Goal: Transaction & Acquisition: Purchase product/service

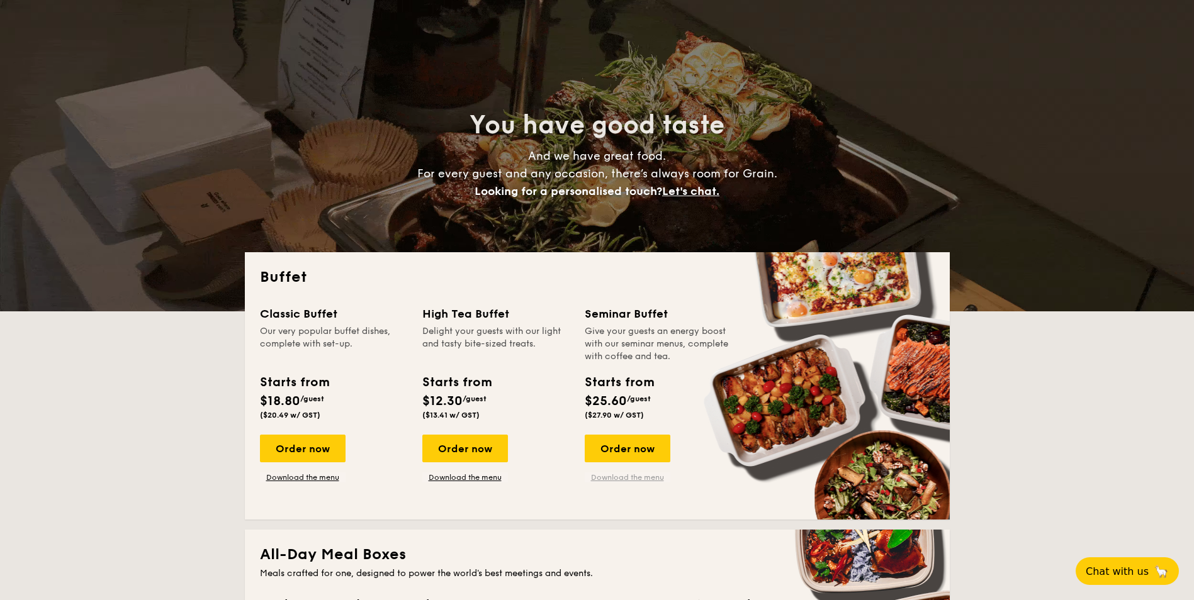
scroll to position [63, 0]
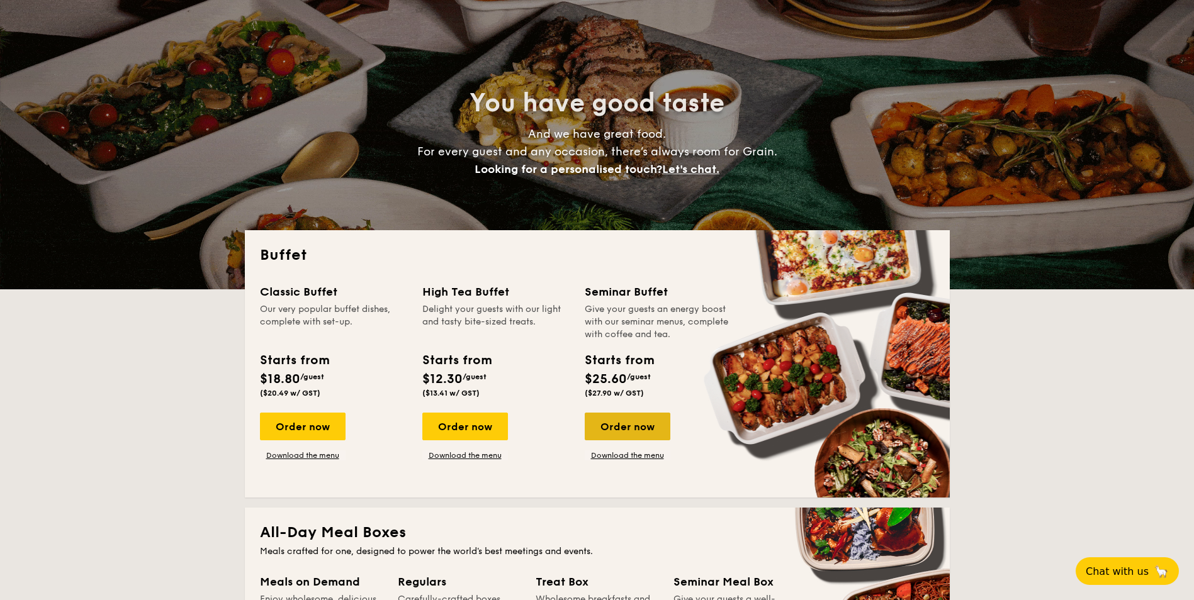
click at [629, 439] on div "Order now" at bounding box center [627, 427] width 86 height 28
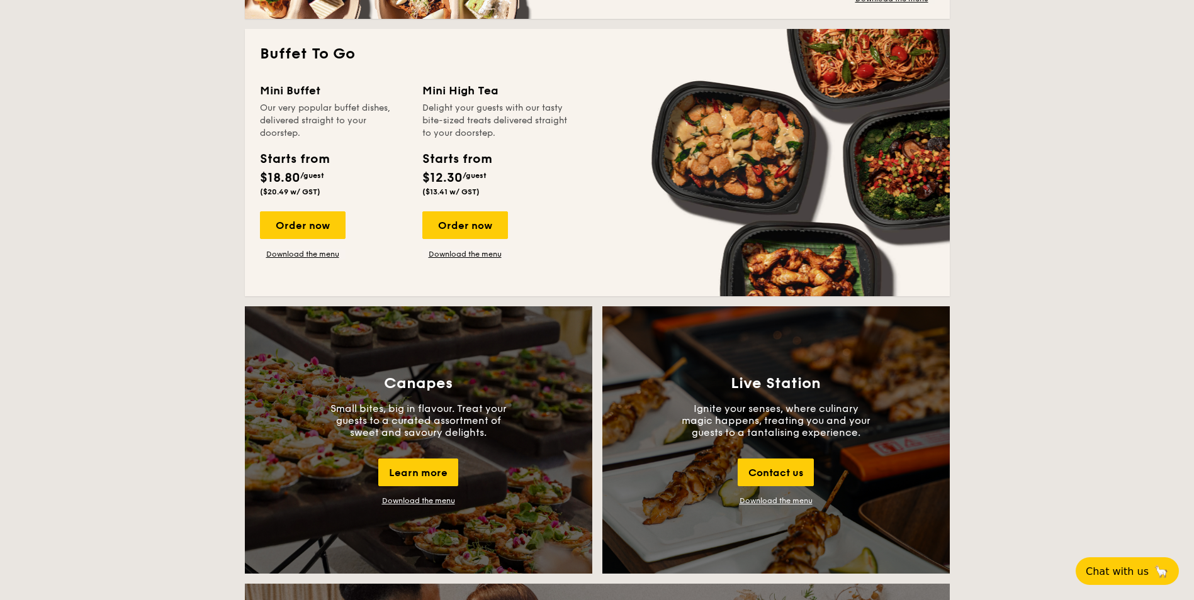
scroll to position [944, 0]
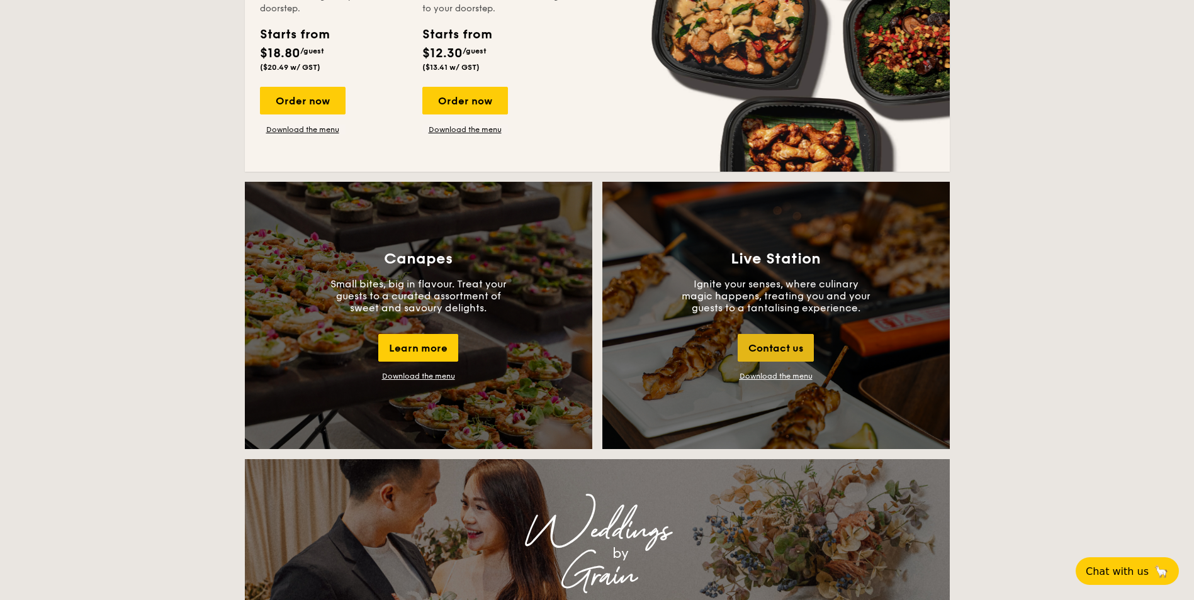
click at [783, 349] on div "Contact us" at bounding box center [775, 348] width 76 height 28
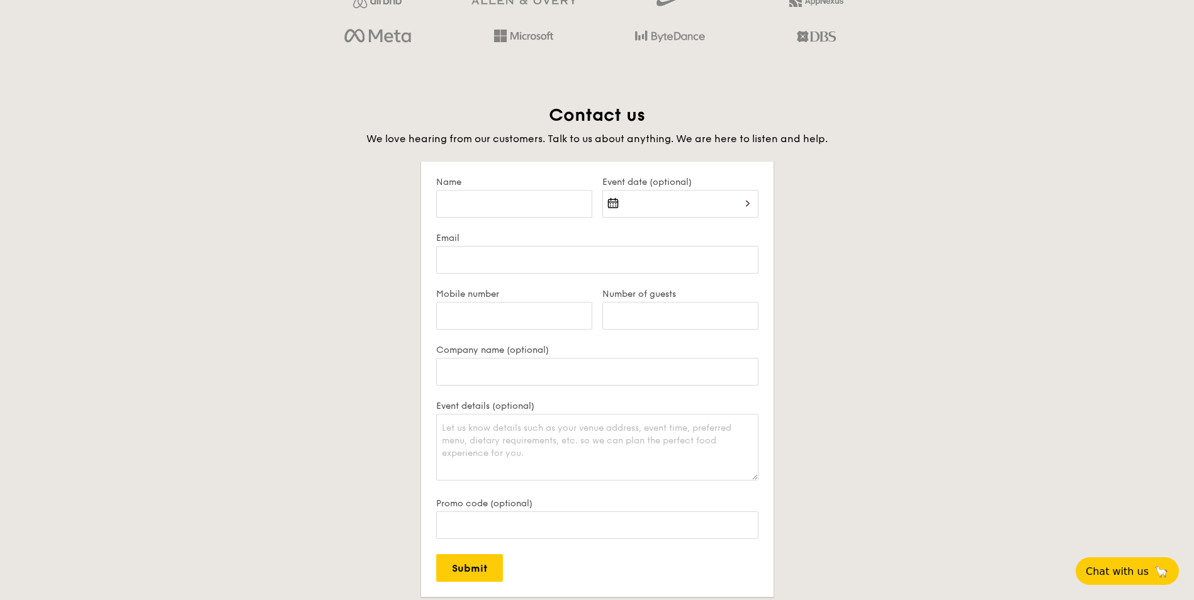
scroll to position [2159, 0]
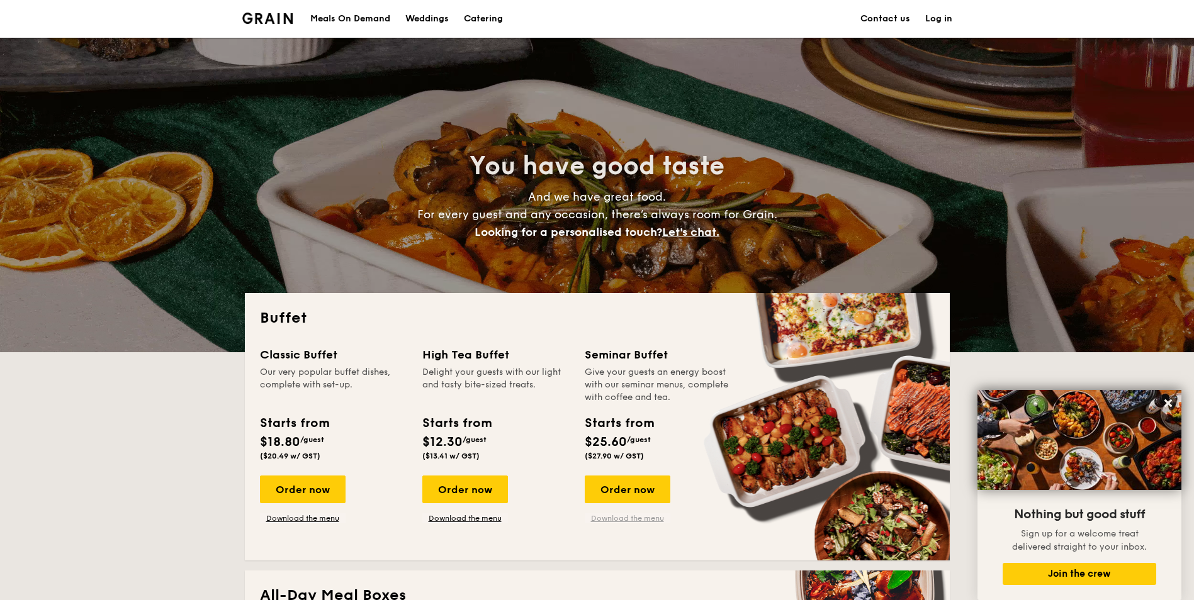
click at [636, 515] on link "Download the menu" at bounding box center [627, 518] width 86 height 10
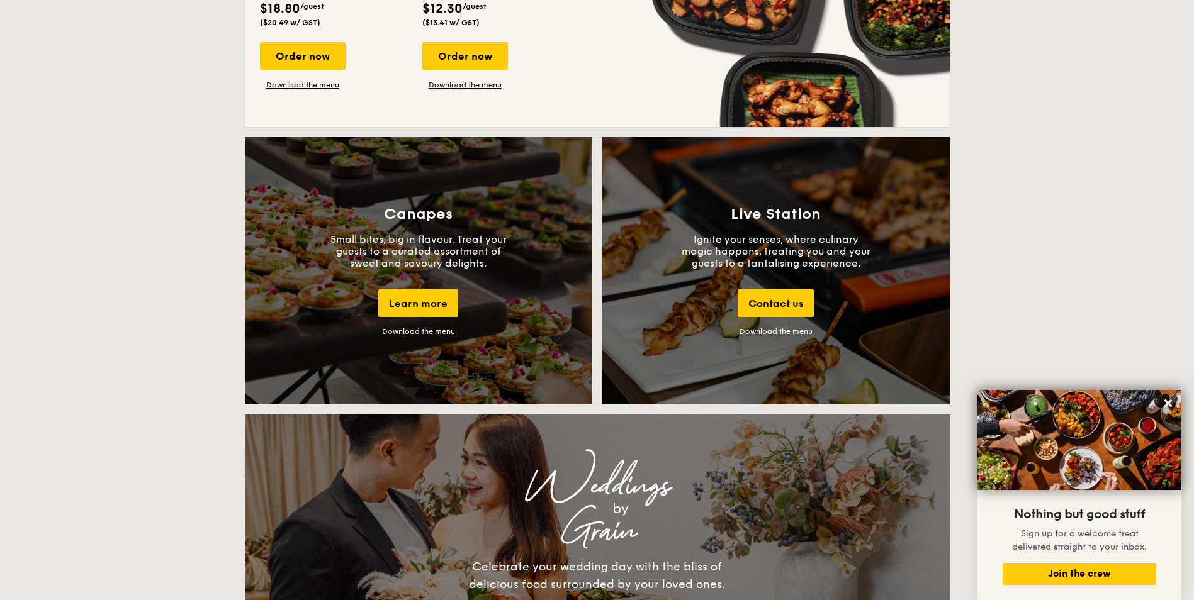
scroll to position [1007, 0]
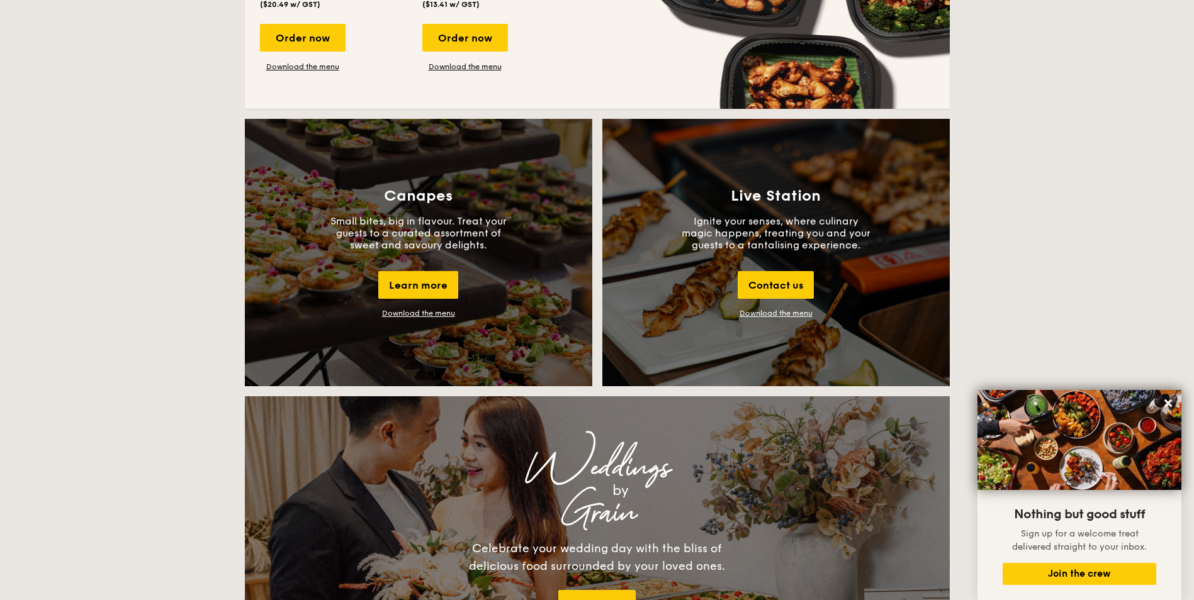
click at [788, 315] on link "Download the menu" at bounding box center [775, 313] width 73 height 9
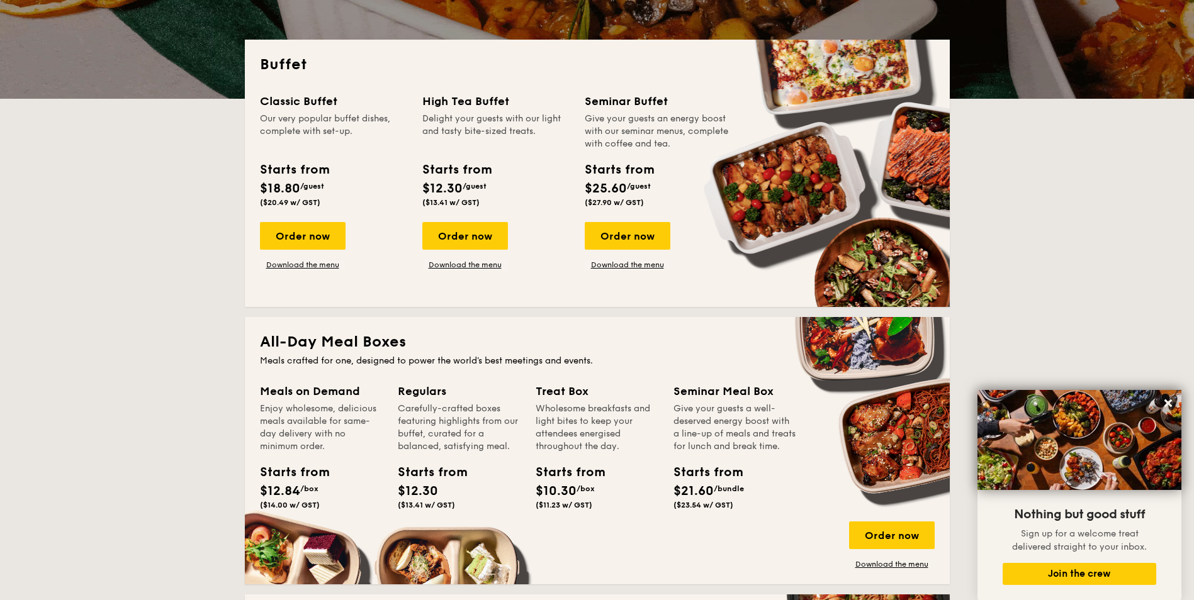
scroll to position [252, 0]
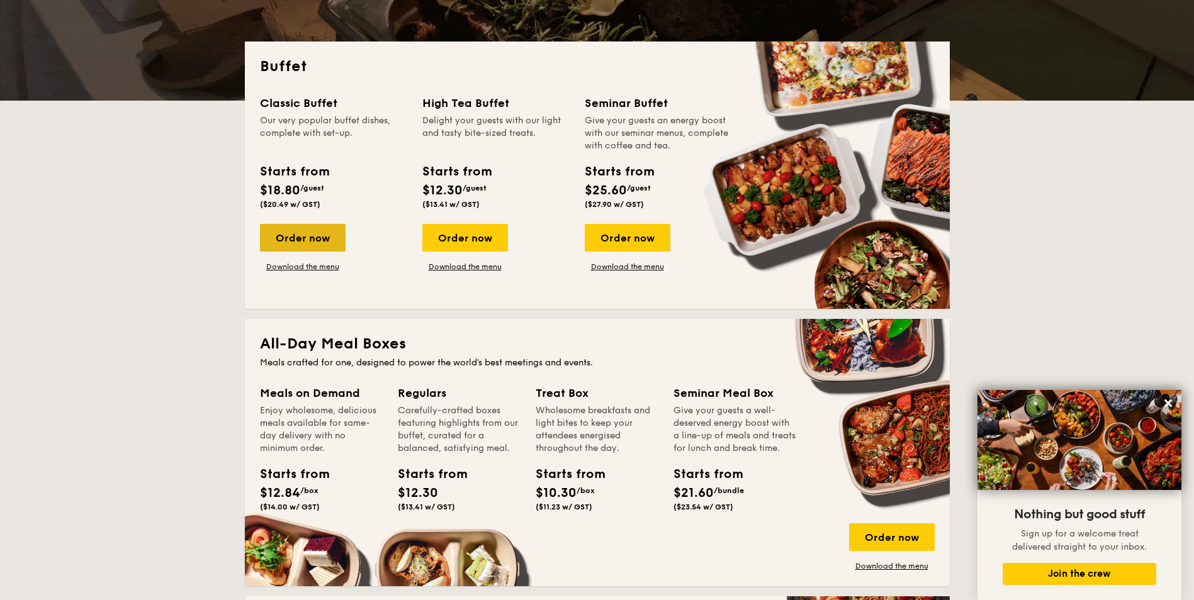
click at [315, 242] on div "Order now" at bounding box center [303, 238] width 86 height 28
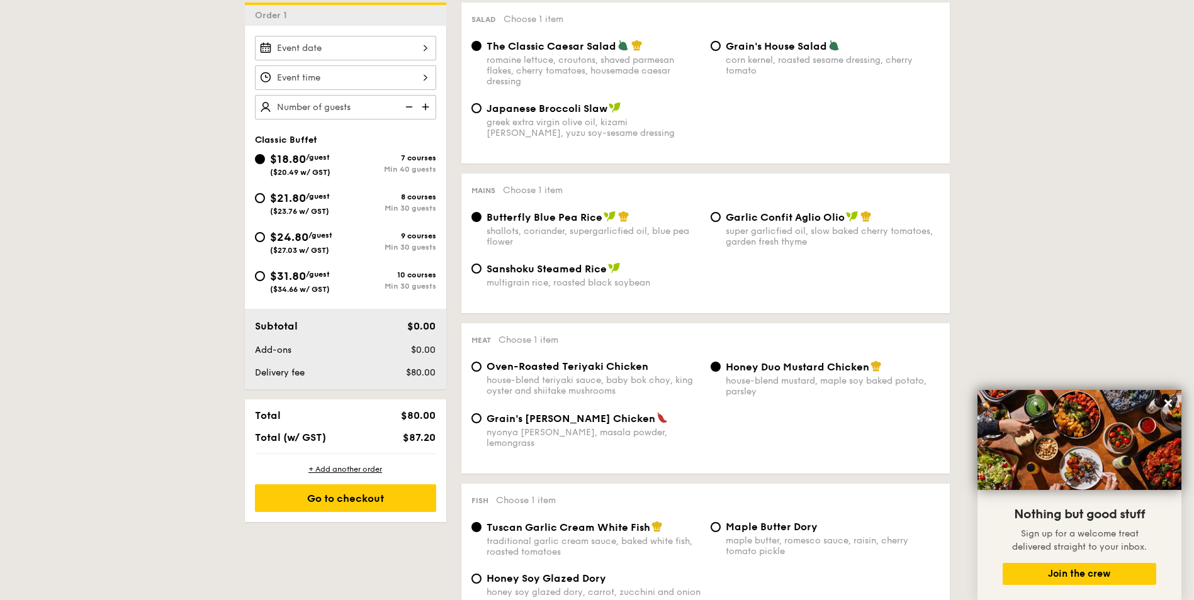
scroll to position [189, 0]
